Goal: Share content

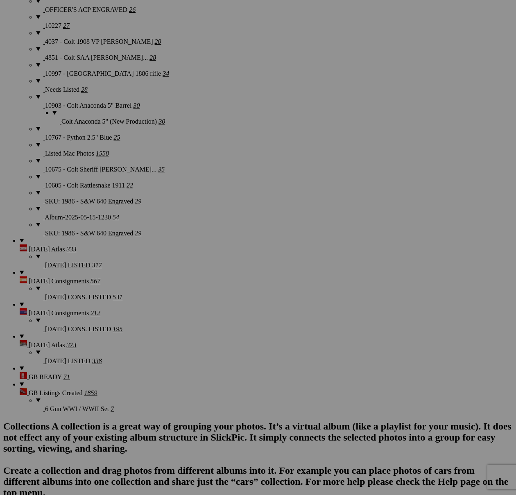
scroll to position [1822, 0]
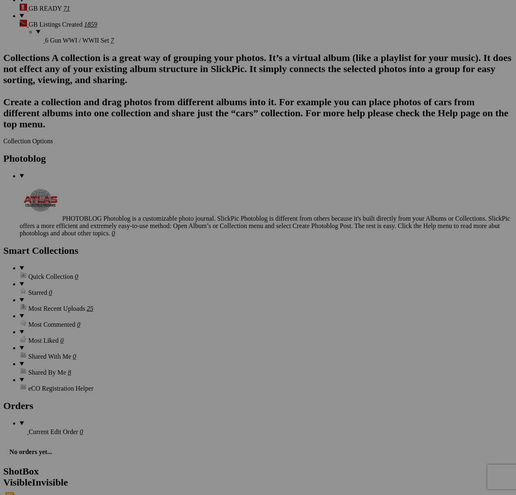
scroll to position [1988, 0]
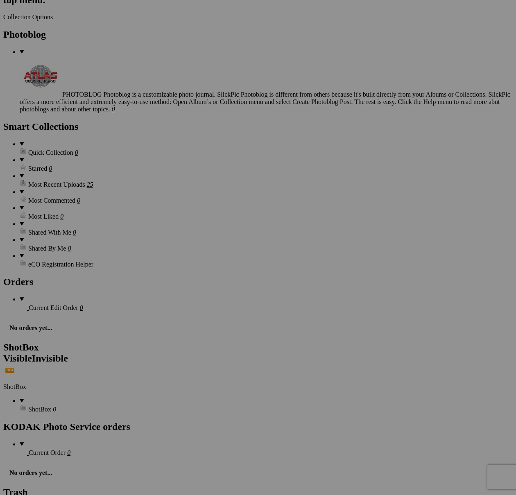
scroll to position [2390, 0]
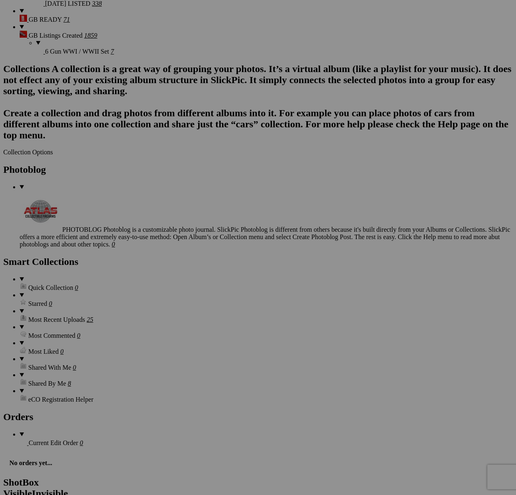
scroll to position [1985, 0]
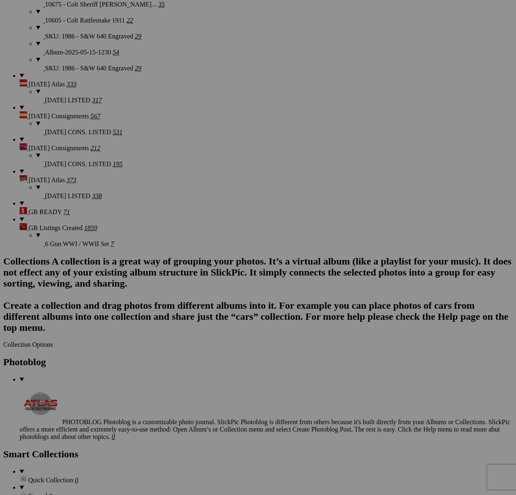
type textarea "<!-- [DOMAIN_NAME] image hosting. HTML Bulk Share code Starts Here --> <div sty…"
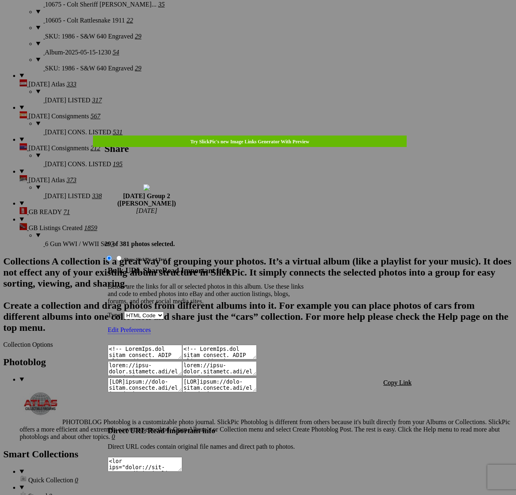
click at [402, 379] on span "Copy Link" at bounding box center [397, 382] width 28 height 7
click at [281, 21] on div at bounding box center [258, 247] width 516 height 495
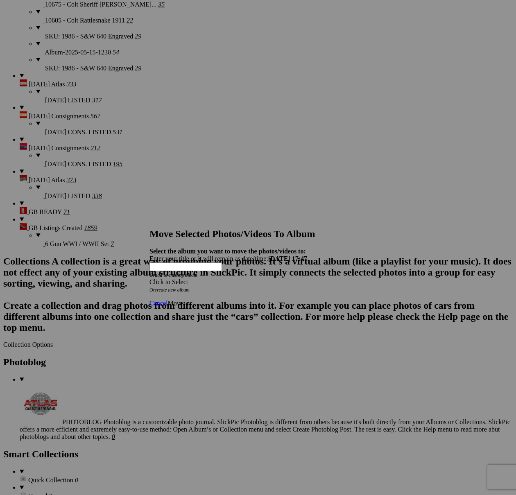
click at [149, 278] on span at bounding box center [149, 281] width 0 height 7
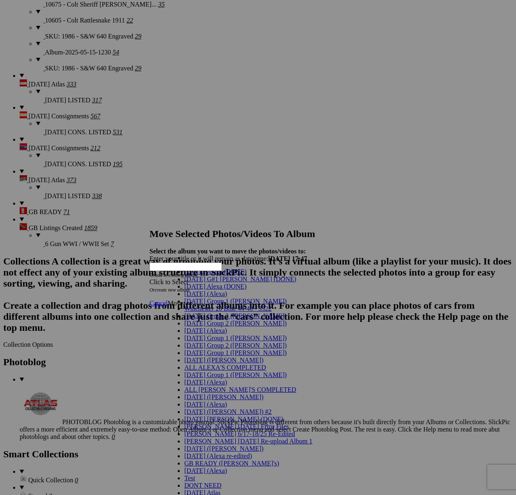
scroll to position [61, 0]
click at [215, 320] on span "[DATE] Group 2 ([PERSON_NAME])" at bounding box center [235, 323] width 102 height 7
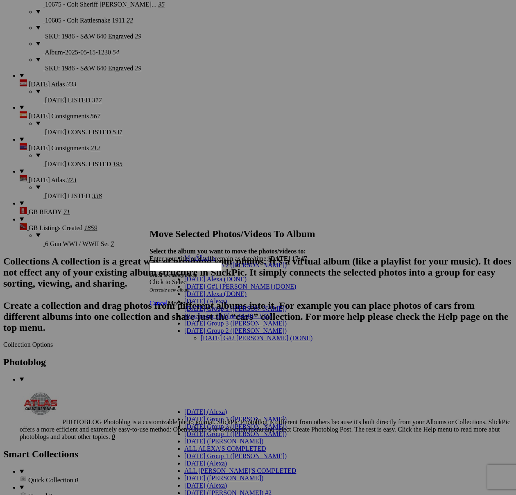
click at [216, 334] on link "[DATE] G#2 [PERSON_NAME] (DONE)" at bounding box center [257, 337] width 112 height 7
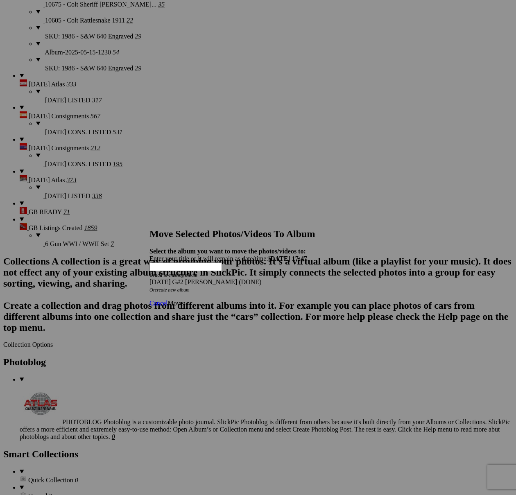
click at [183, 300] on span "Move" at bounding box center [174, 303] width 15 height 7
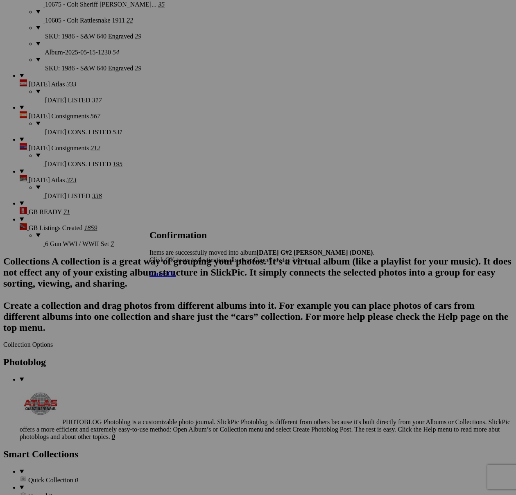
click at [167, 277] on span "Cancel" at bounding box center [158, 273] width 18 height 7
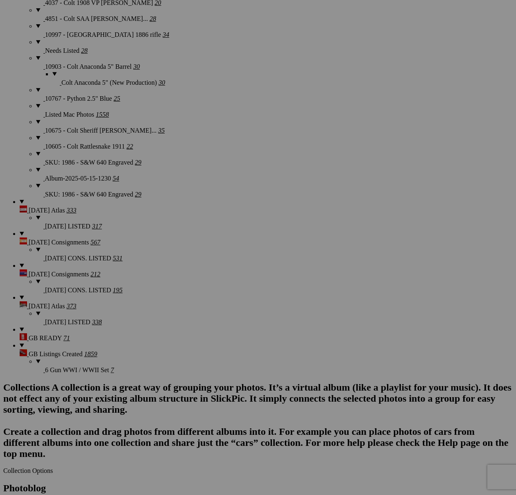
scroll to position [1882, 0]
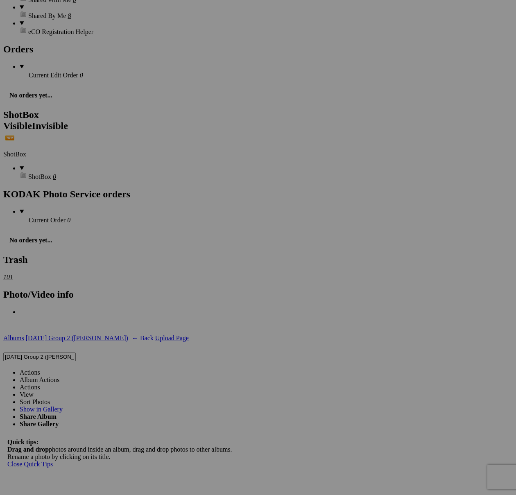
scroll to position [2546, 0]
click at [40, 368] on link "Actions" at bounding box center [30, 371] width 20 height 7
